Goal: Find specific page/section: Find specific page/section

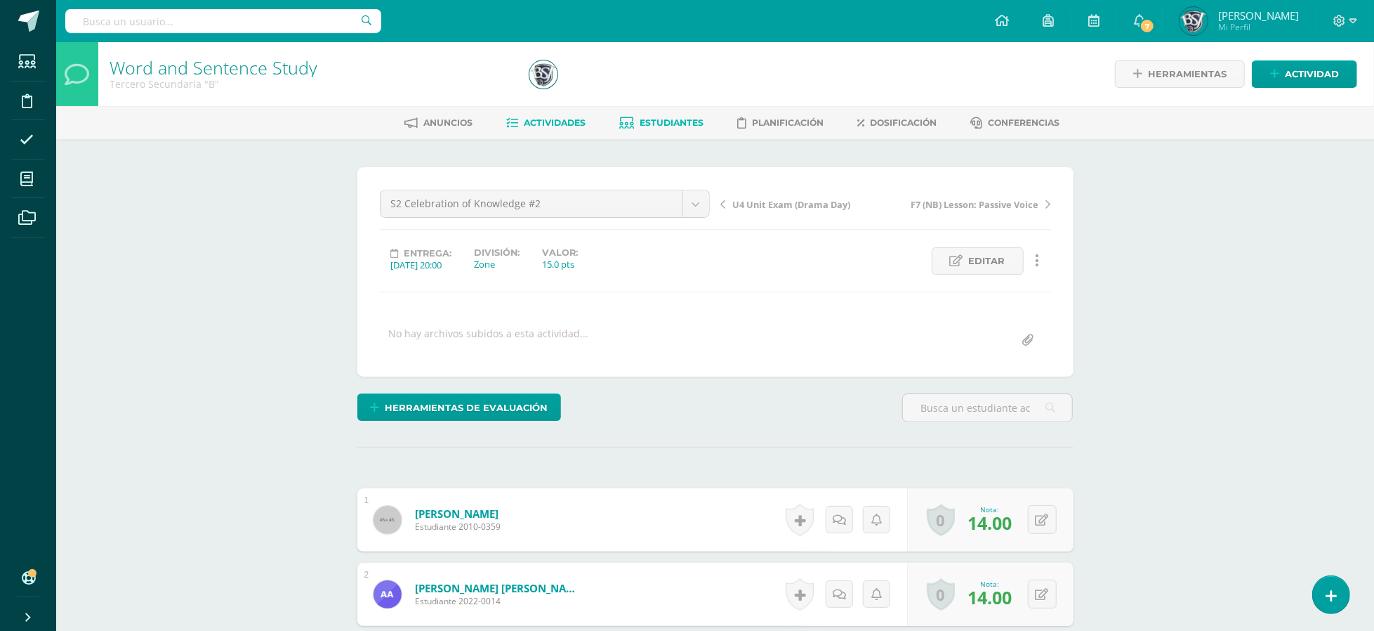
click at [657, 112] on link "Estudiantes" at bounding box center [661, 123] width 84 height 22
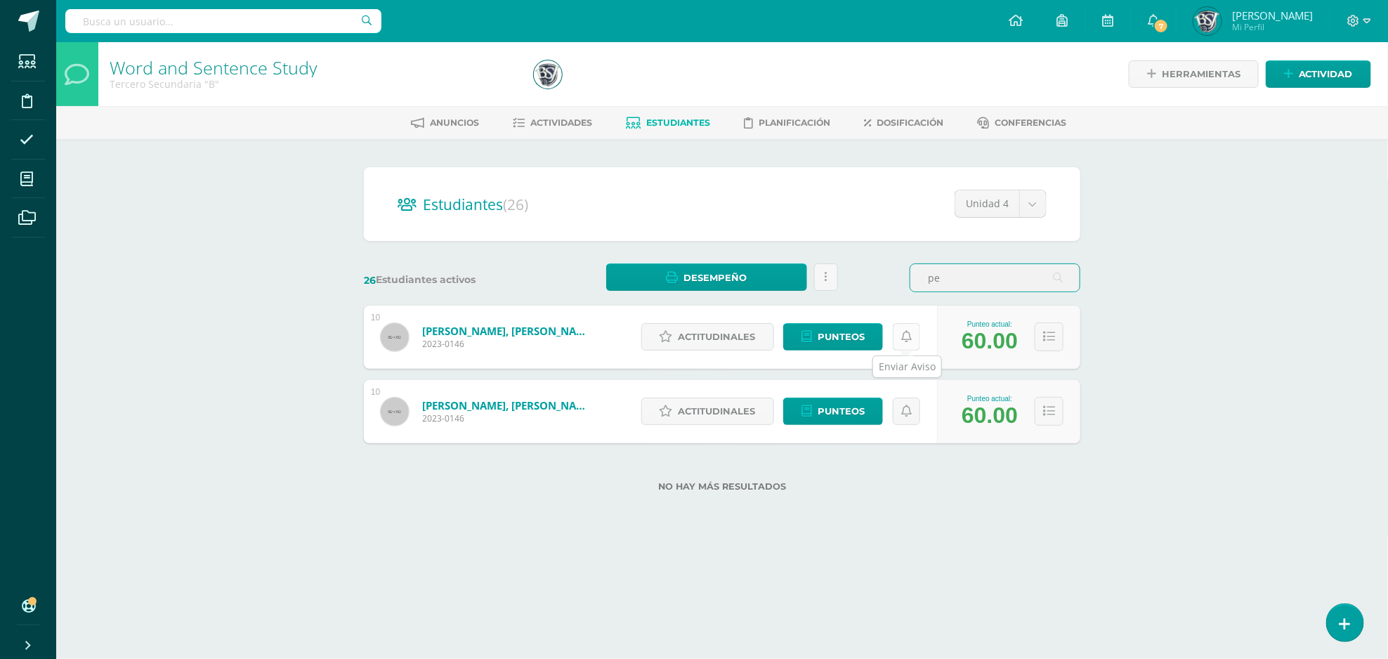
type input "p"
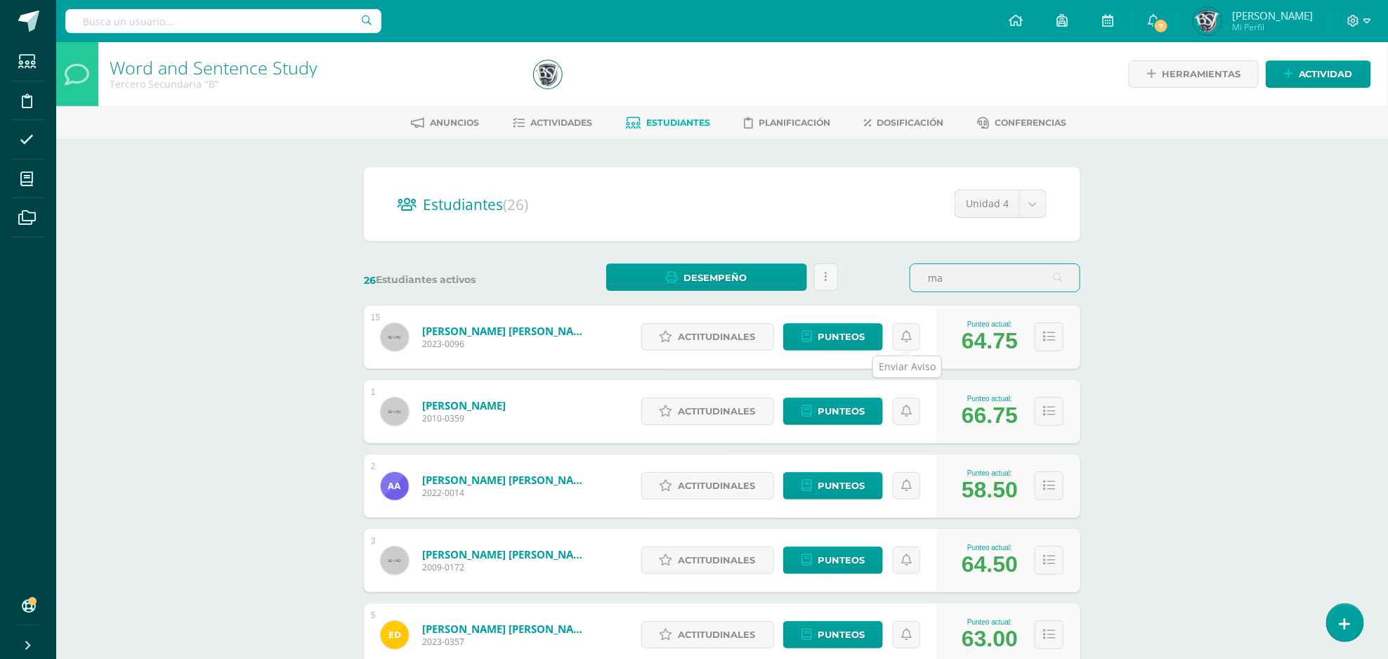
type input "m"
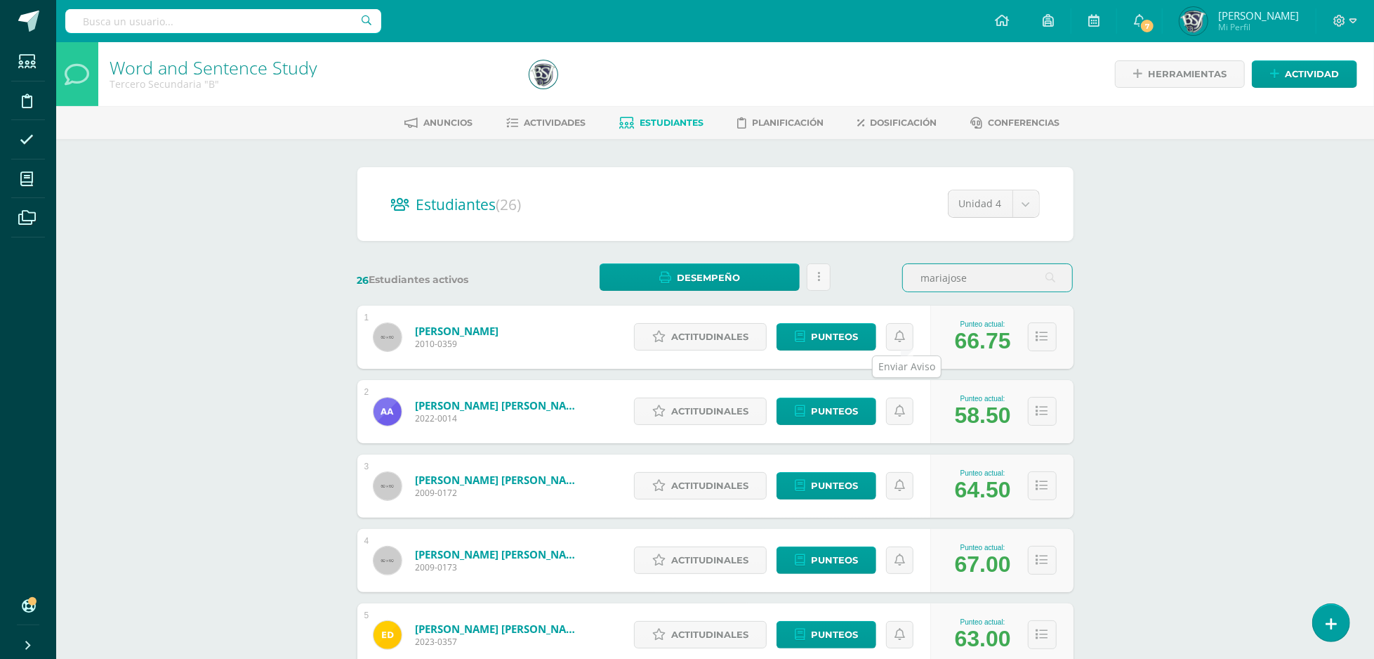
click at [1009, 286] on input "mariajose" at bounding box center [987, 277] width 169 height 27
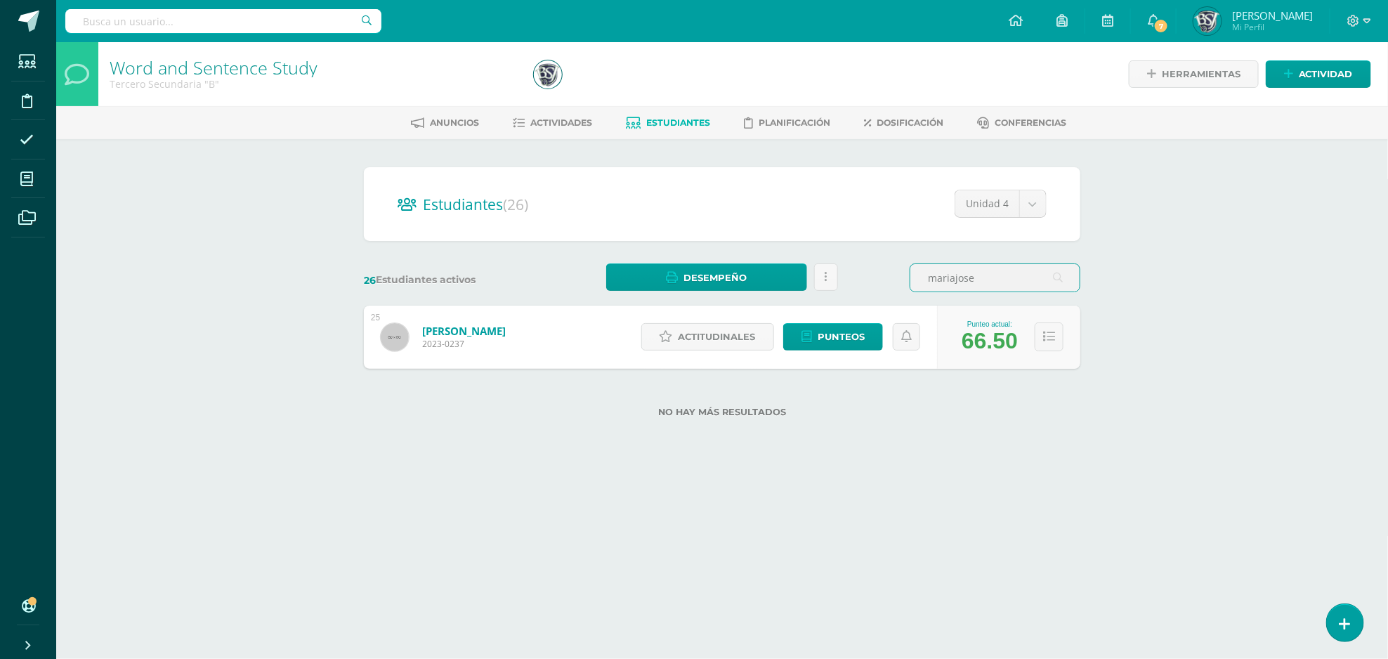
type input "mariajose"
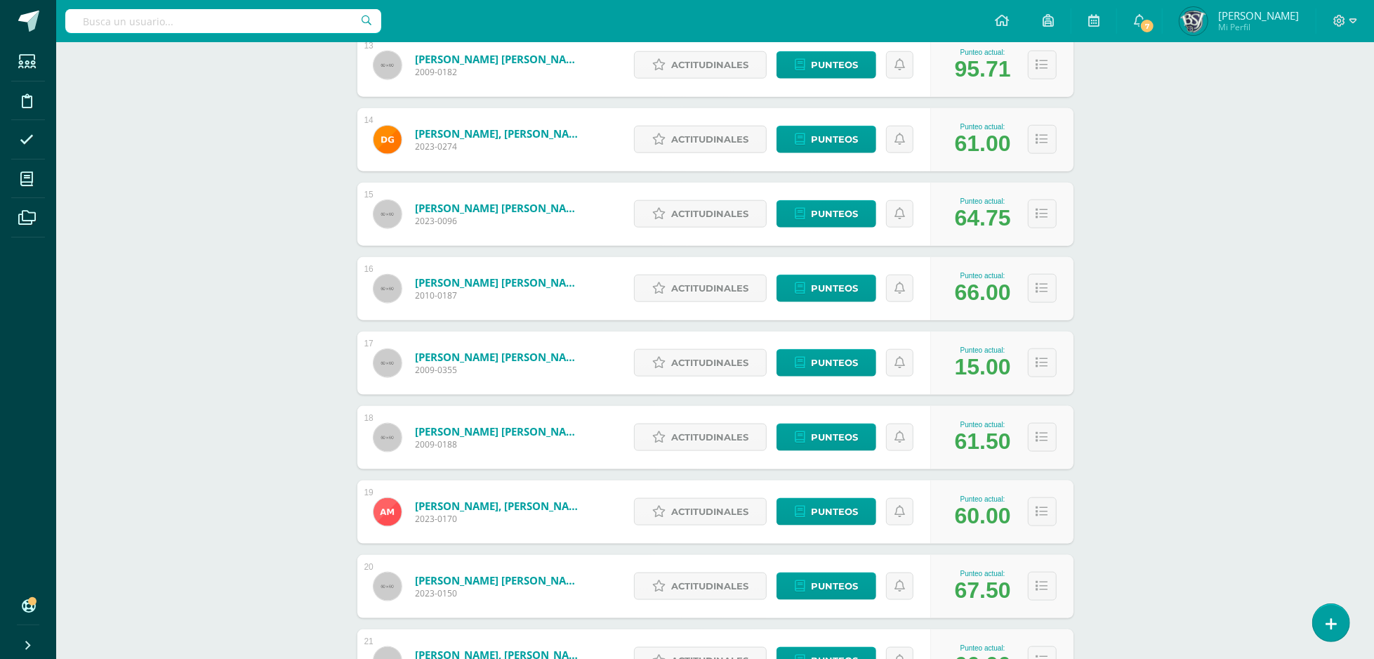
scroll to position [1664, 0]
